Goal: Find specific page/section: Find specific page/section

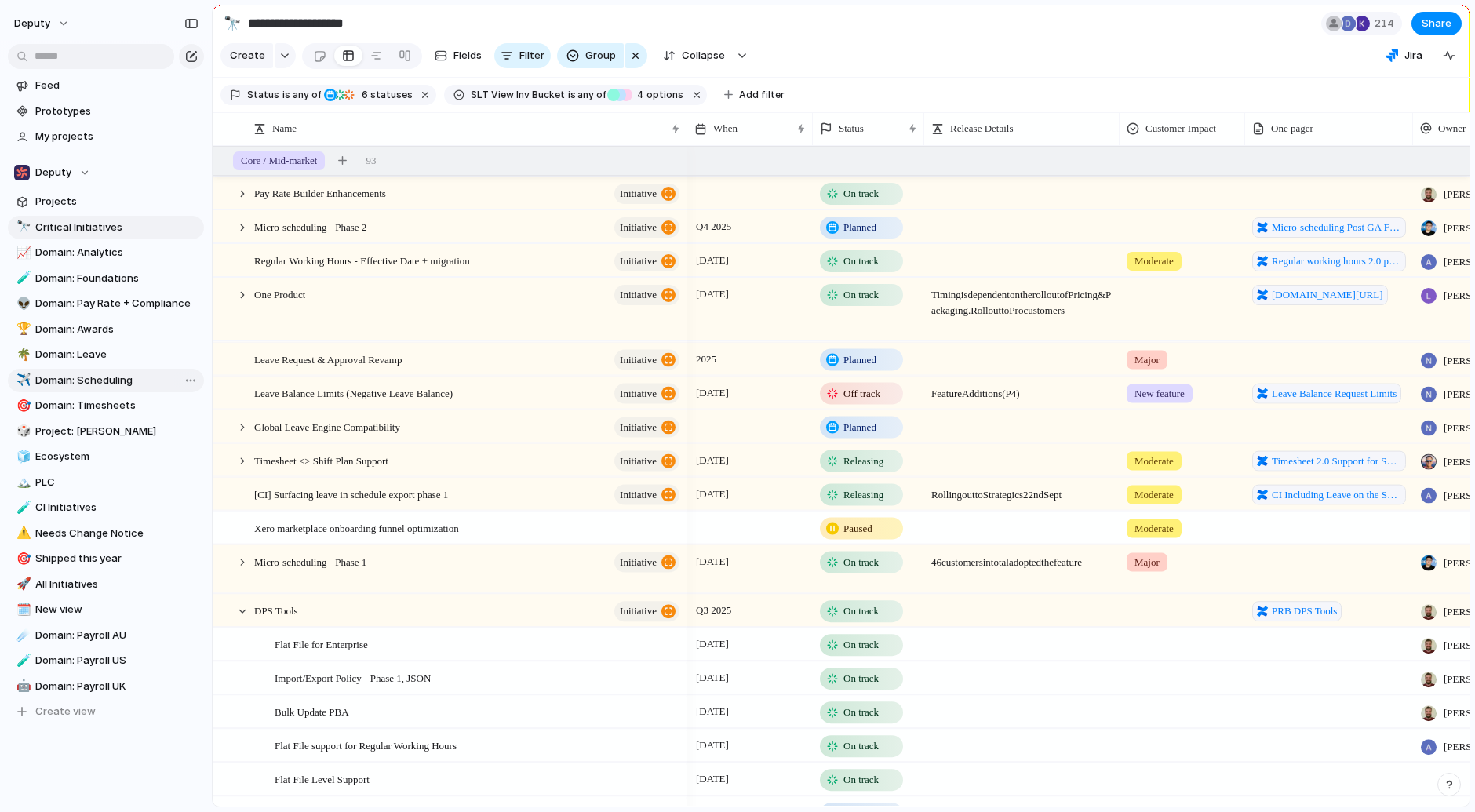
click at [126, 386] on span "Domain: Scheduling" at bounding box center [117, 380] width 163 height 15
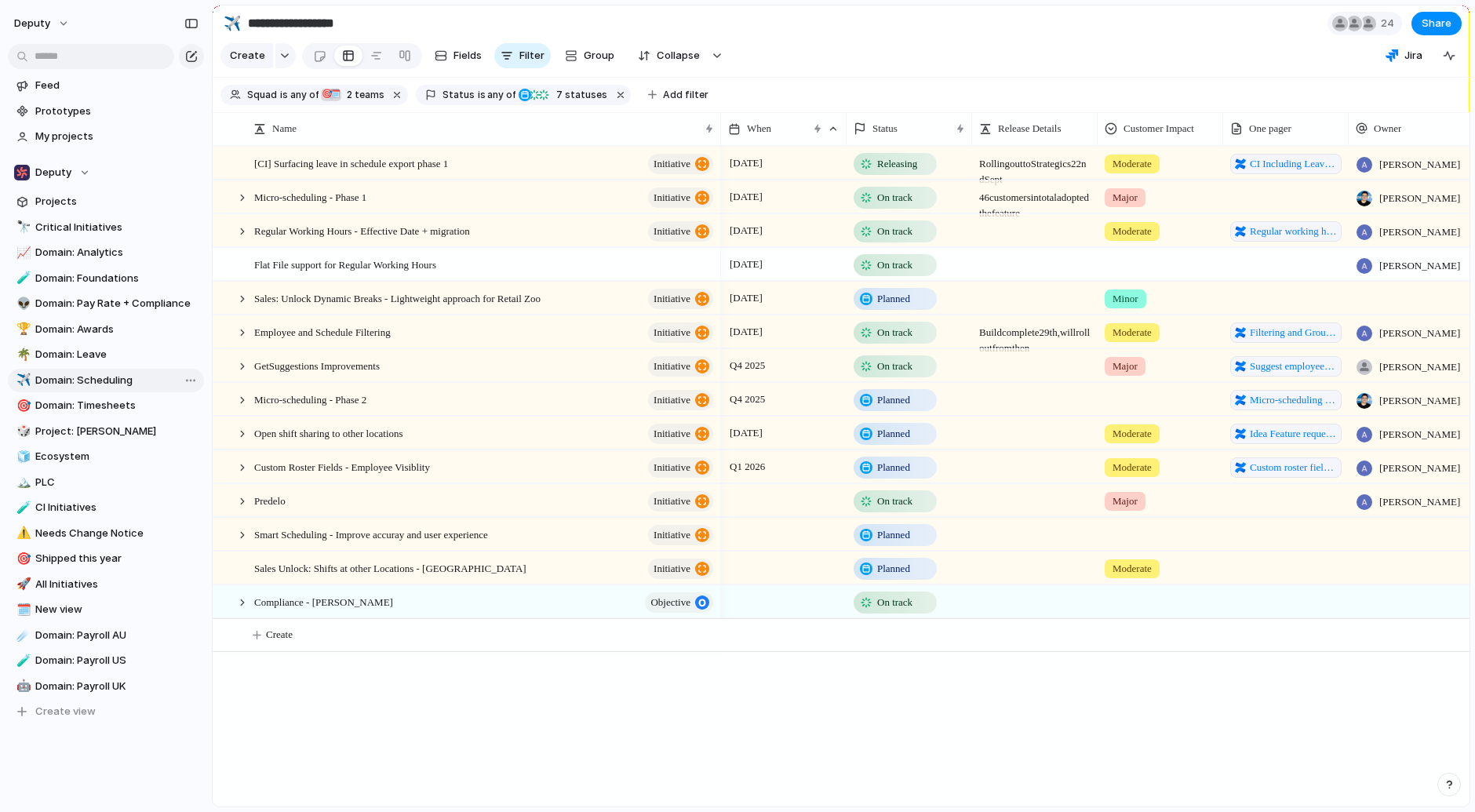
type input "**********"
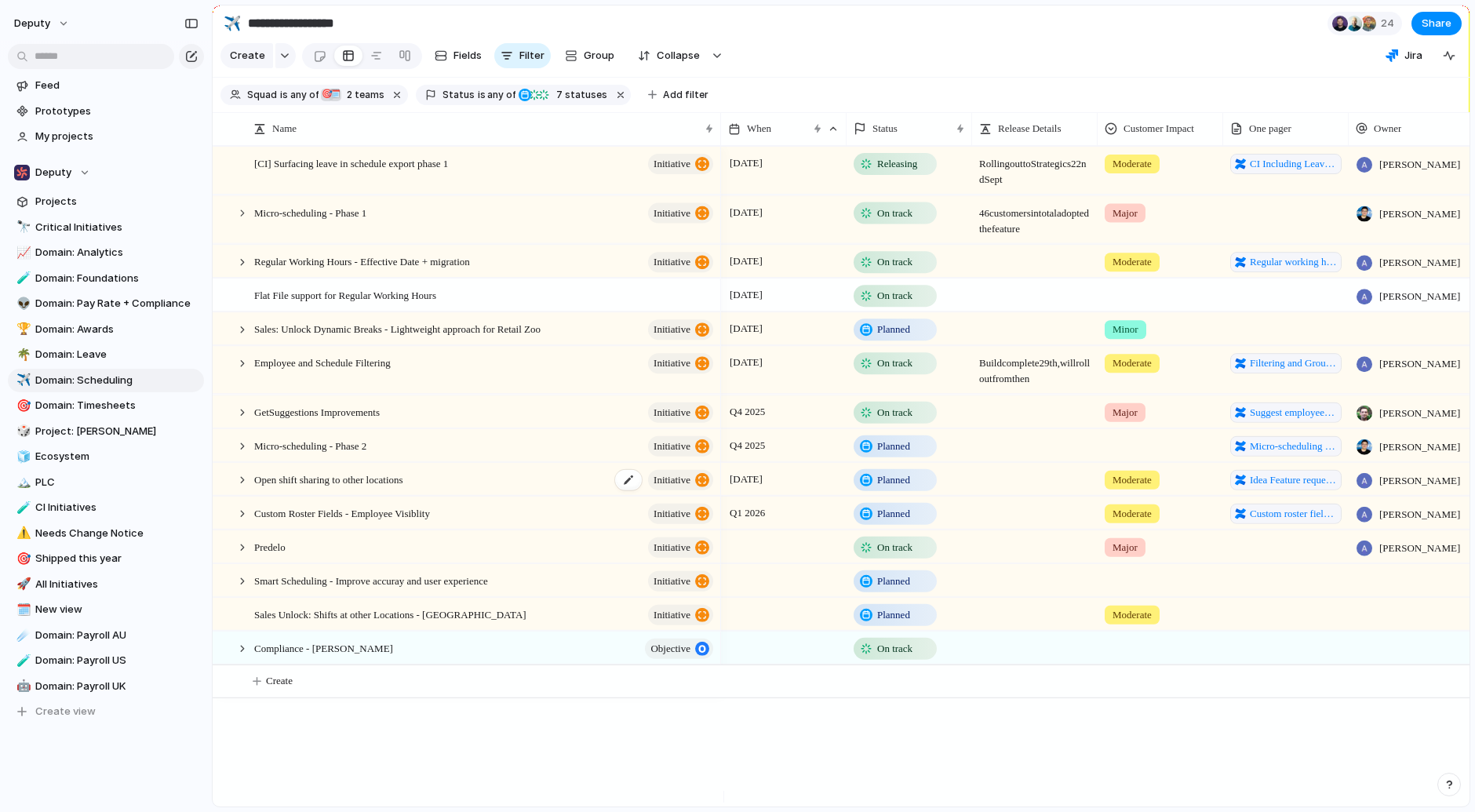
click at [383, 487] on span "Open shift sharing to other locations" at bounding box center [329, 478] width 149 height 18
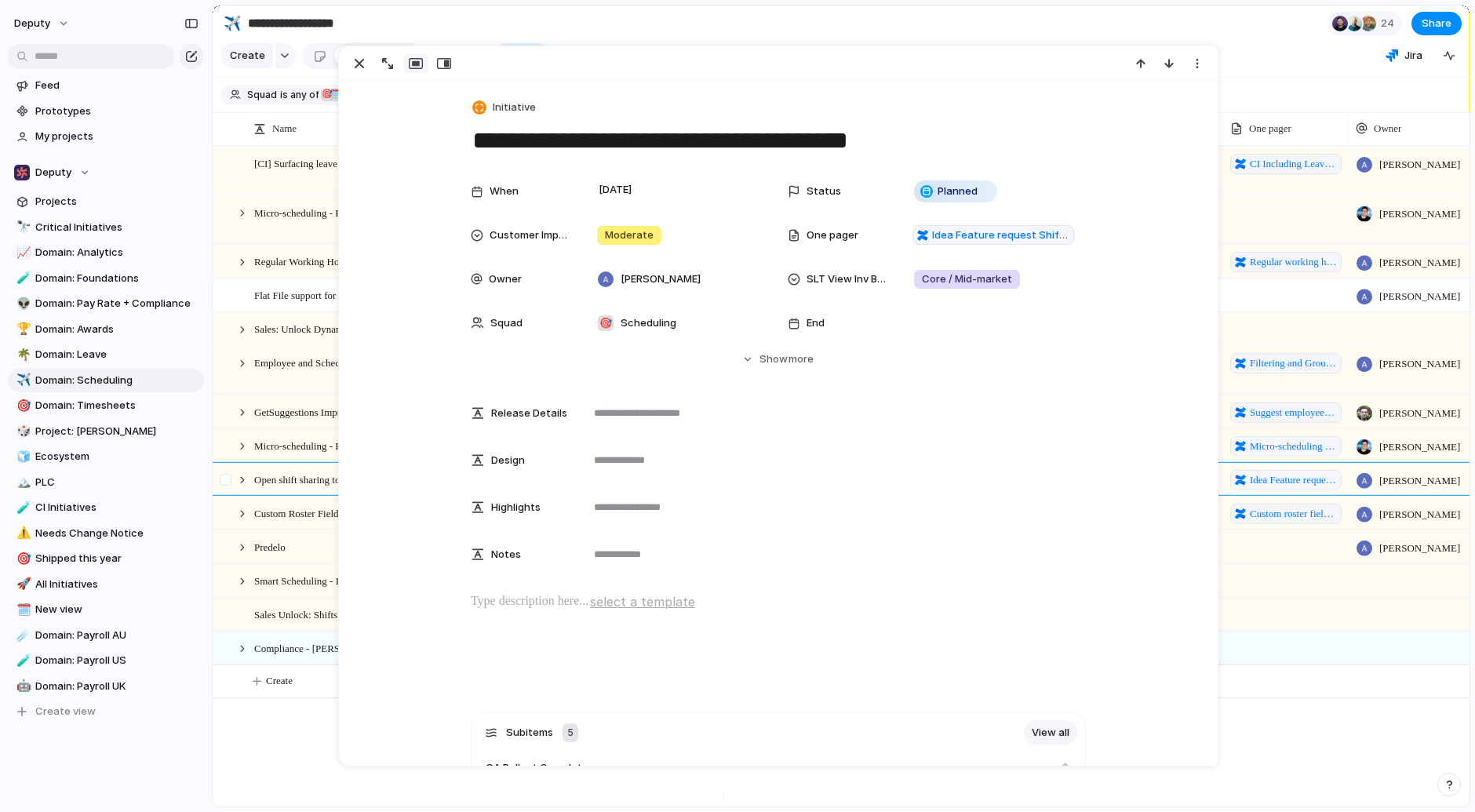
click at [220, 485] on div at bounding box center [225, 479] width 12 height 12
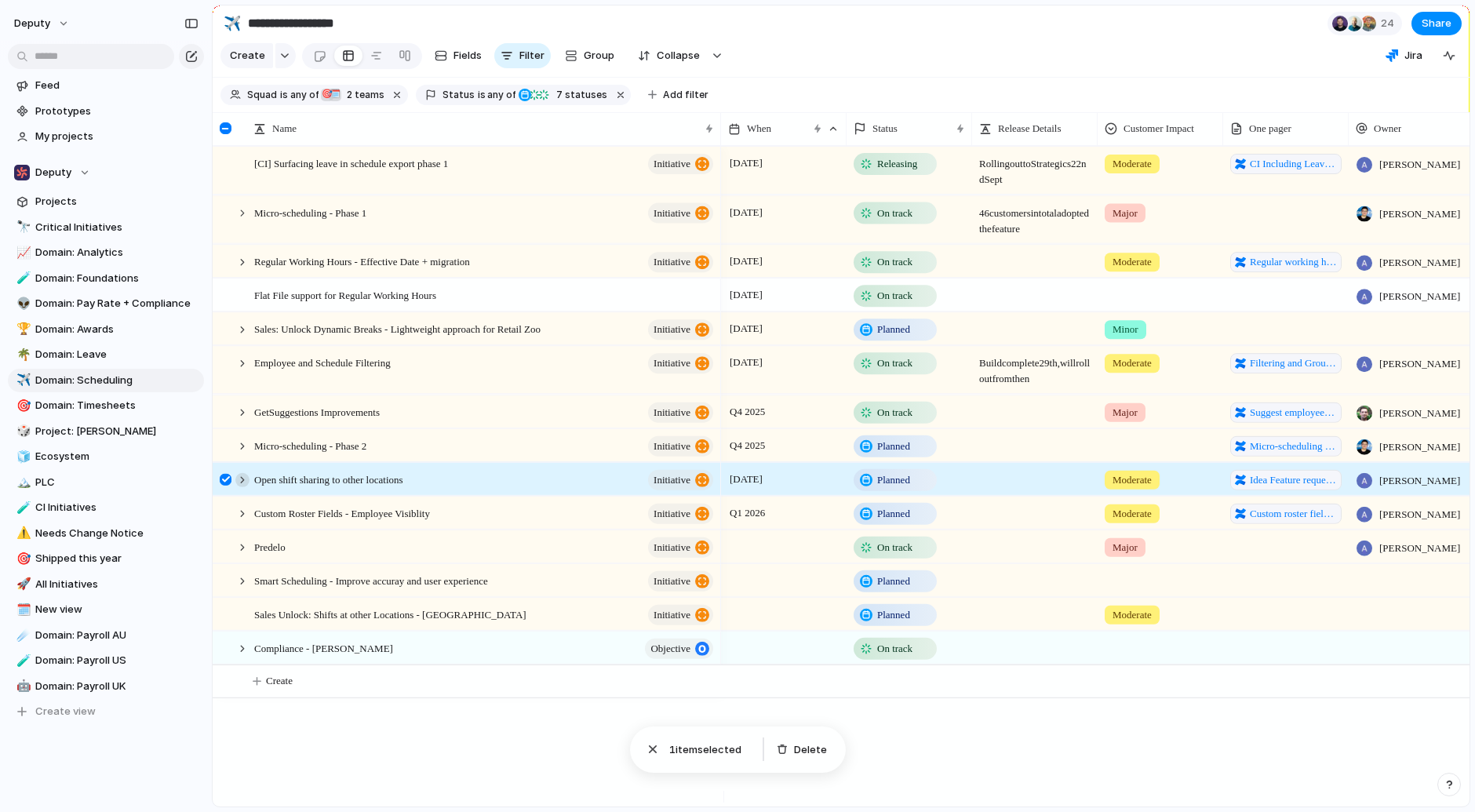
click at [243, 486] on div at bounding box center [243, 480] width 15 height 15
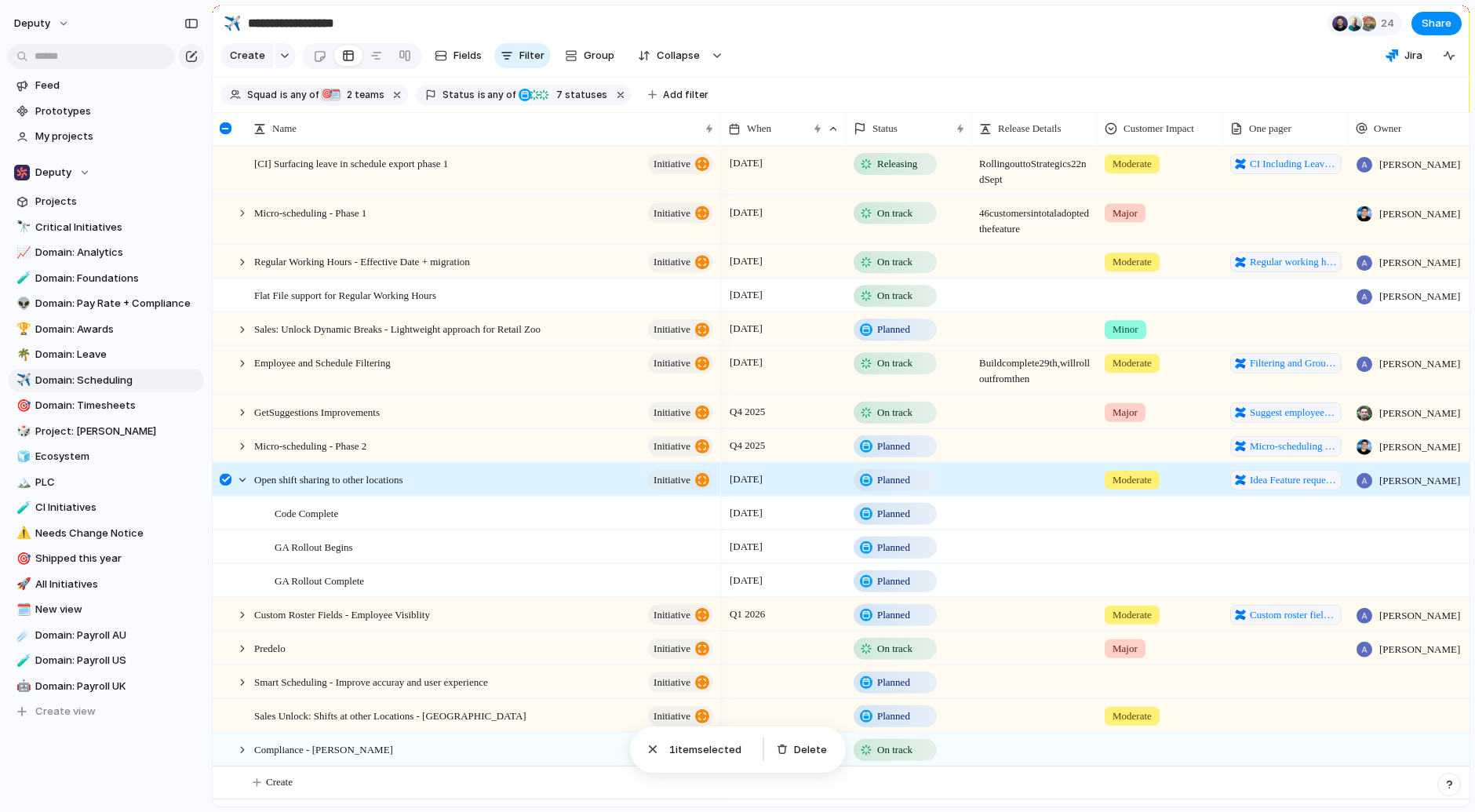
click at [227, 485] on div at bounding box center [225, 479] width 12 height 12
